Goal: Task Accomplishment & Management: Manage account settings

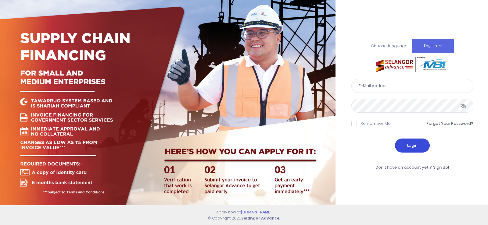
type input "[EMAIL_ADDRESS][DOMAIN_NAME]"
click at [422, 149] on button "Login" at bounding box center [412, 146] width 35 height 14
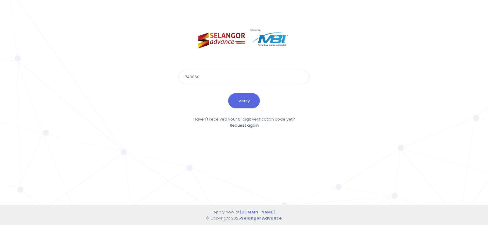
type input "749860"
click at [228, 93] on button "Verify" at bounding box center [244, 100] width 32 height 15
